Goal: Find specific page/section: Find specific page/section

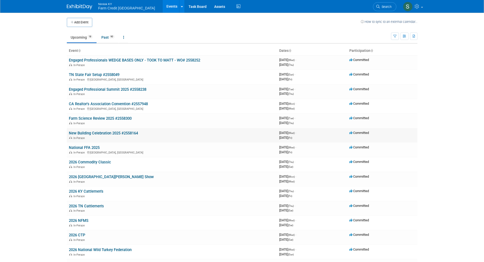
click at [100, 132] on link "New Building Celebration 2025 #2558164" at bounding box center [103, 133] width 69 height 5
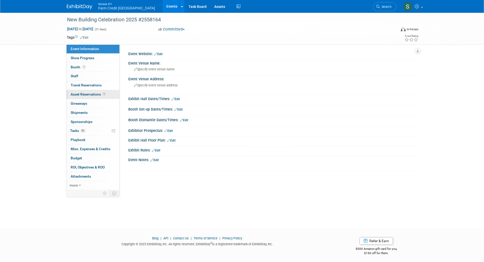
click at [96, 96] on span "Asset Reservations 1" at bounding box center [88, 94] width 35 height 4
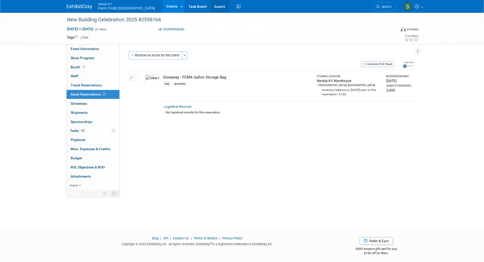
click at [210, 7] on link "Assets" at bounding box center [219, 6] width 19 height 13
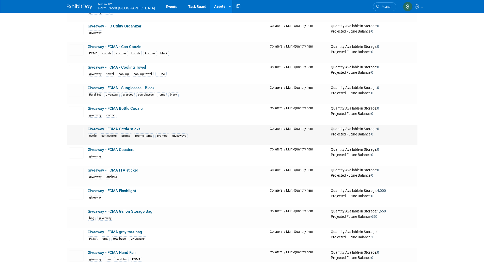
scroll to position [4499, 0]
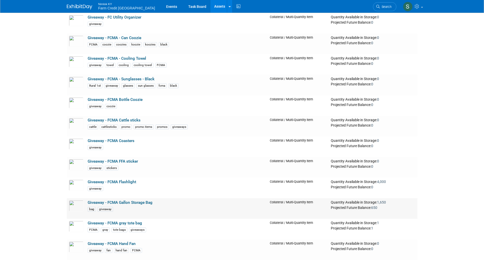
click at [142, 205] on link "Giveaway - FCMA Gallon Storage Bag" at bounding box center [120, 202] width 65 height 5
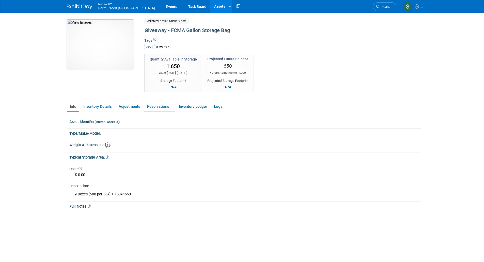
click at [155, 106] on link "Reservations" at bounding box center [159, 106] width 31 height 9
